Goal: Browse casually: Explore the website without a specific task or goal

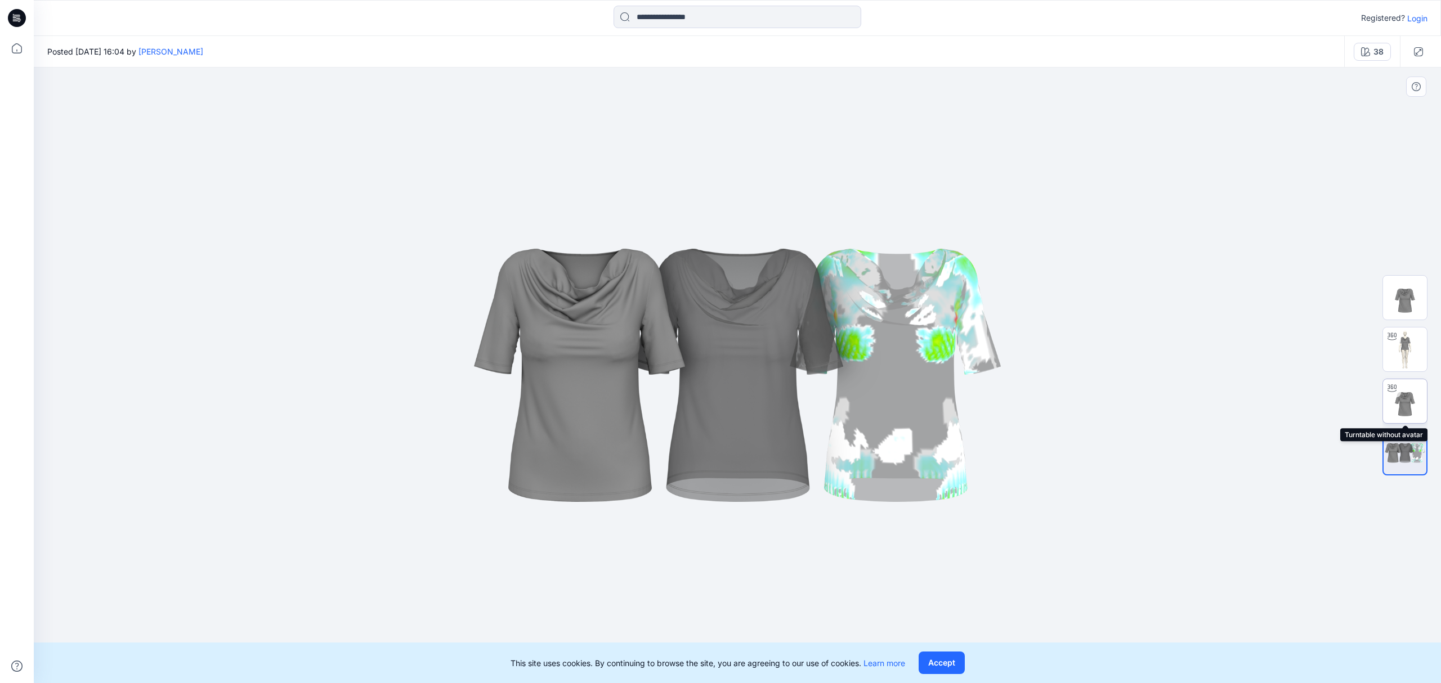
click at [1385, 401] on img at bounding box center [1405, 401] width 44 height 44
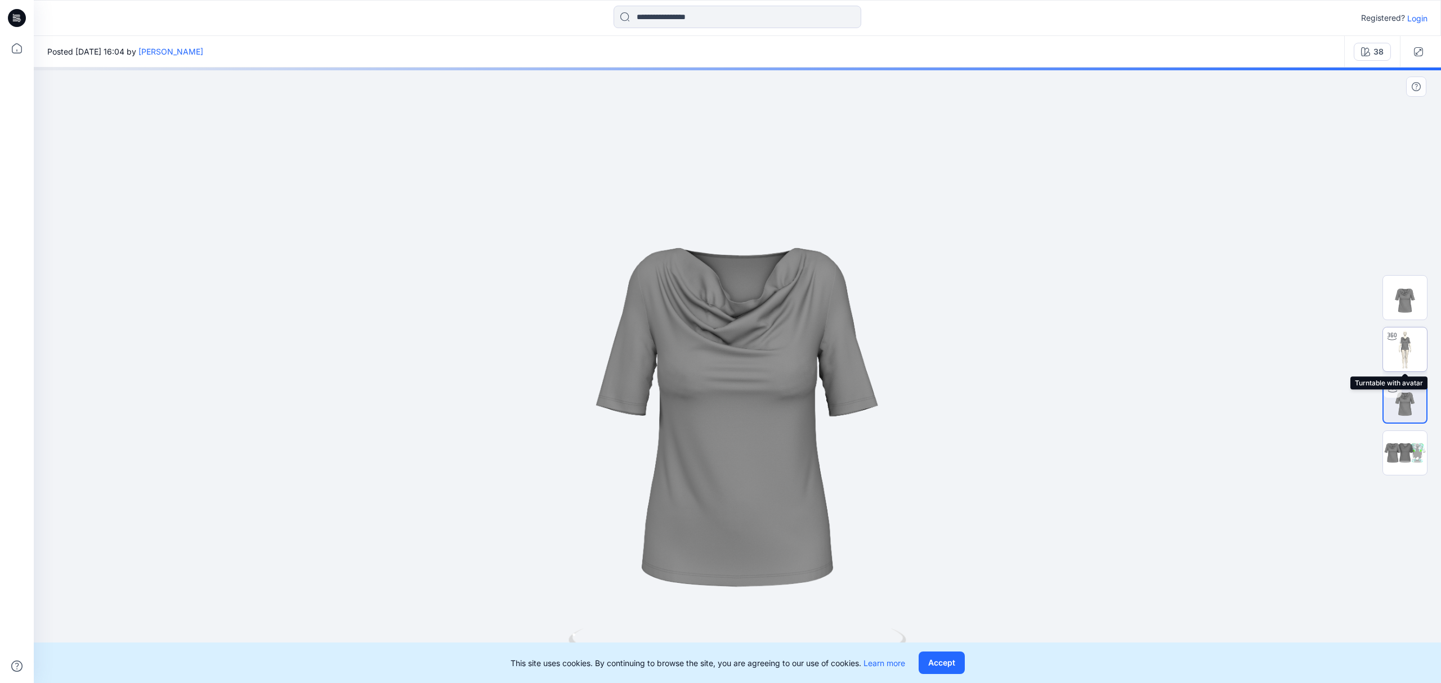
click at [1417, 341] on img at bounding box center [1405, 350] width 44 height 44
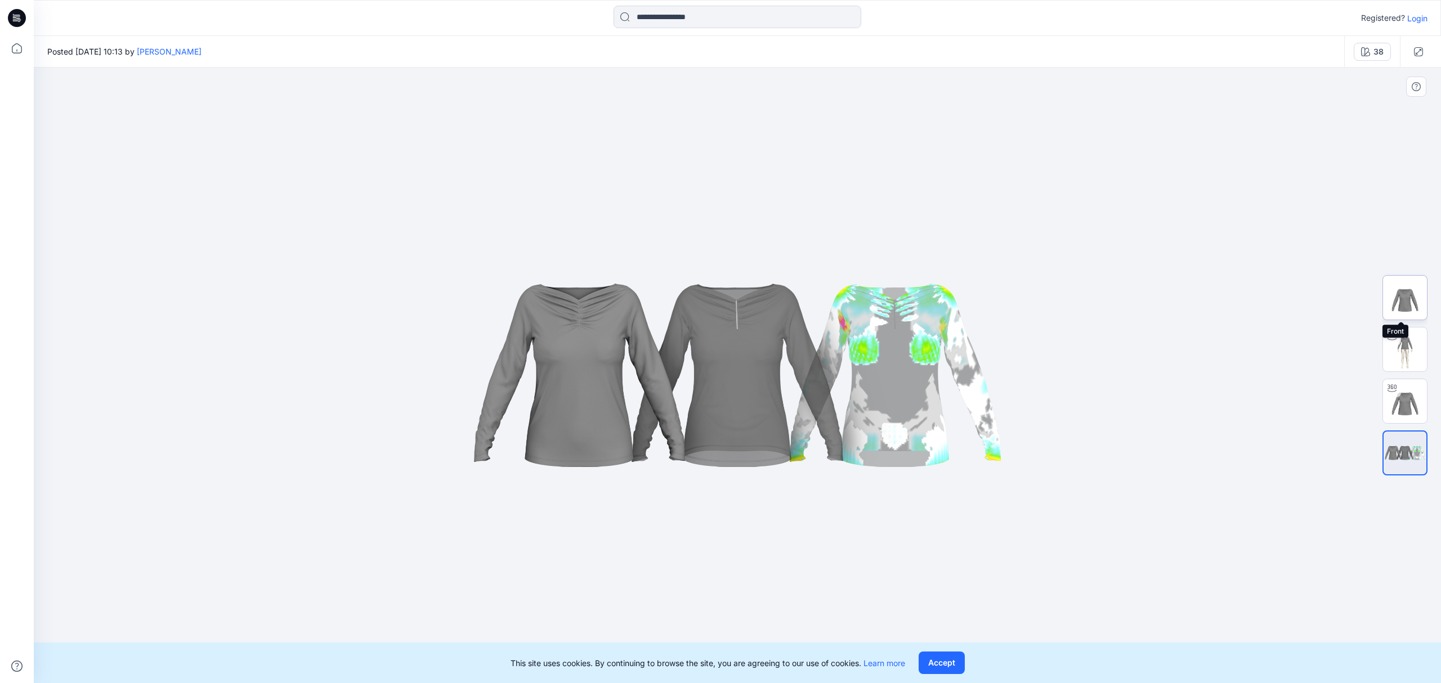
click at [1397, 310] on img at bounding box center [1405, 298] width 44 height 44
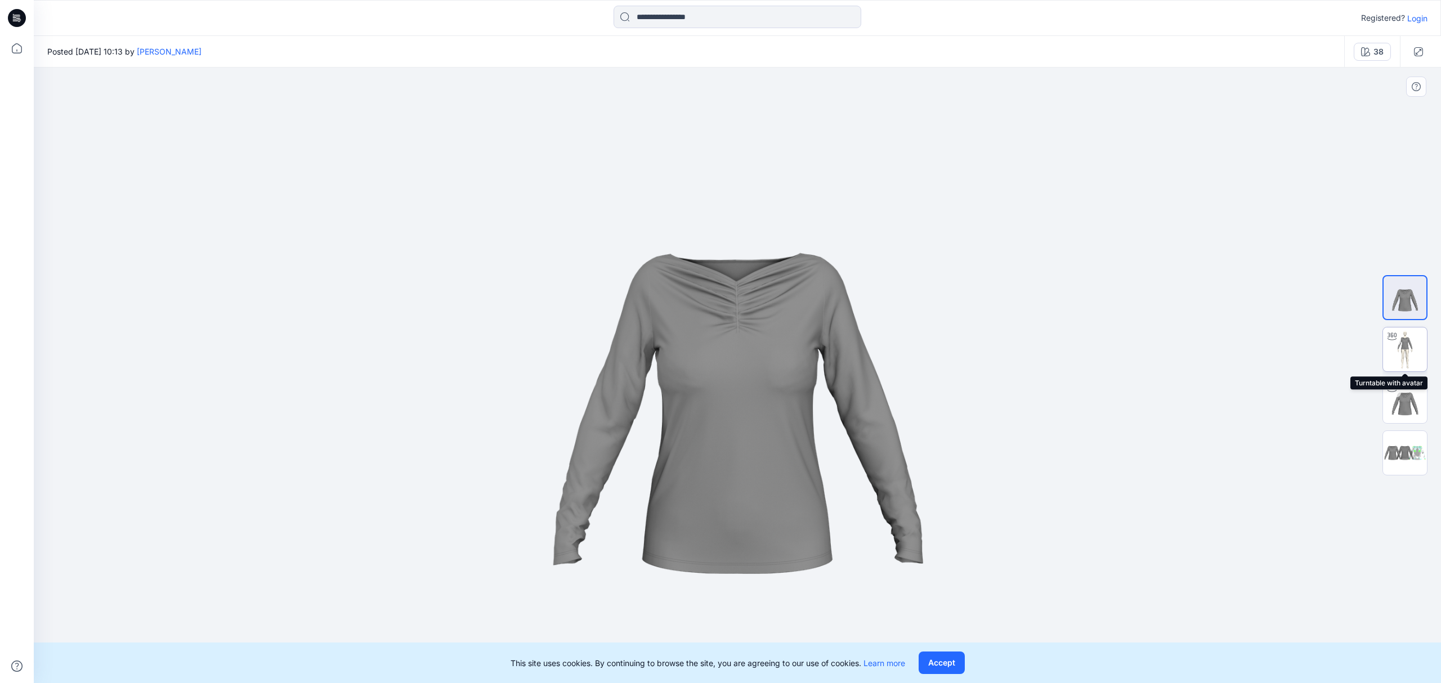
click at [1397, 343] on div at bounding box center [1392, 337] width 18 height 18
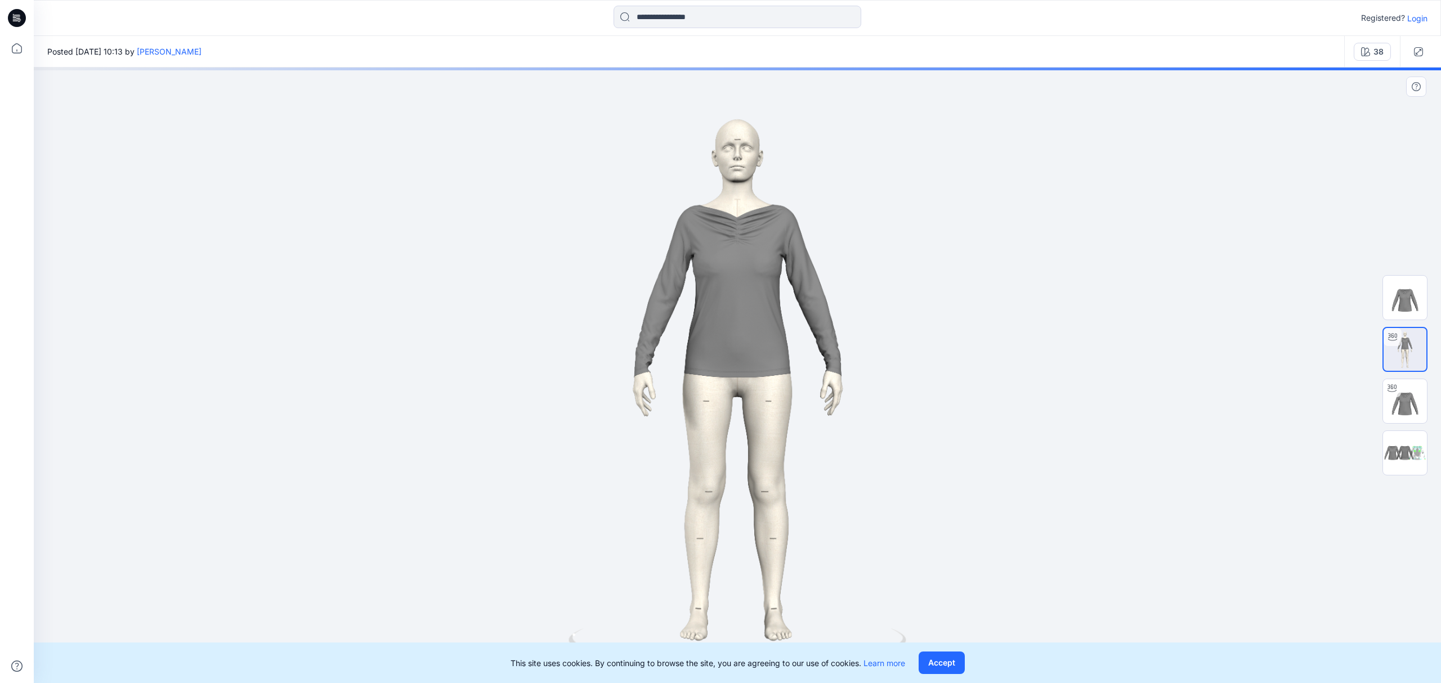
click at [1143, 365] on div at bounding box center [737, 376] width 1407 height 616
